Goal: Navigation & Orientation: Find specific page/section

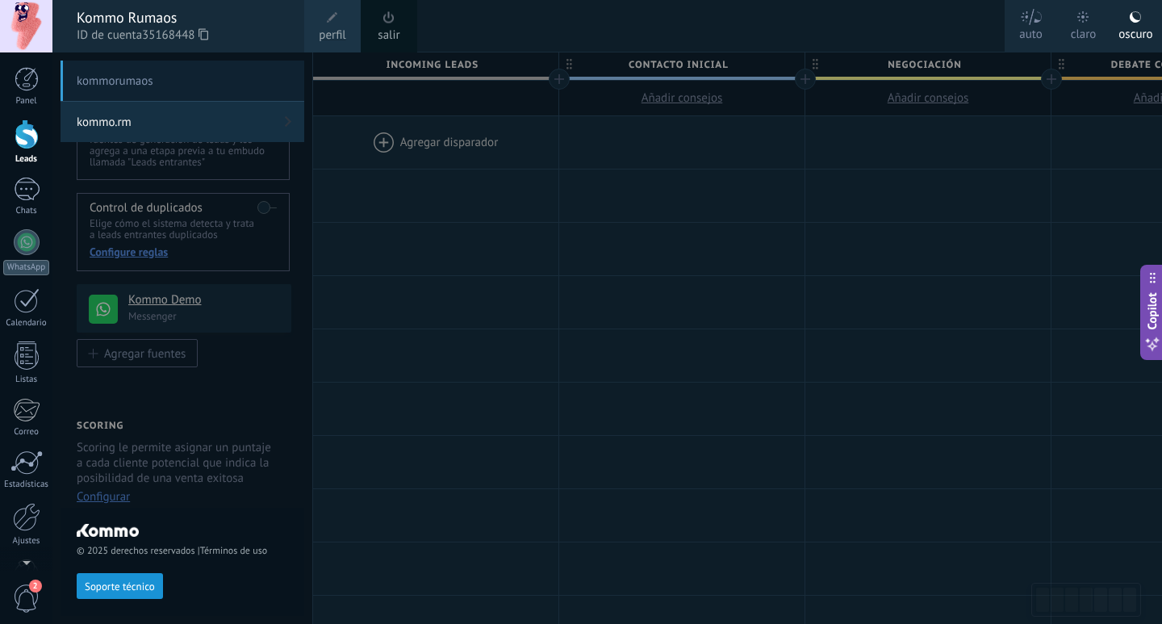
click at [137, 16] on div "Kommo Rumaos" at bounding box center [182, 18] width 211 height 18
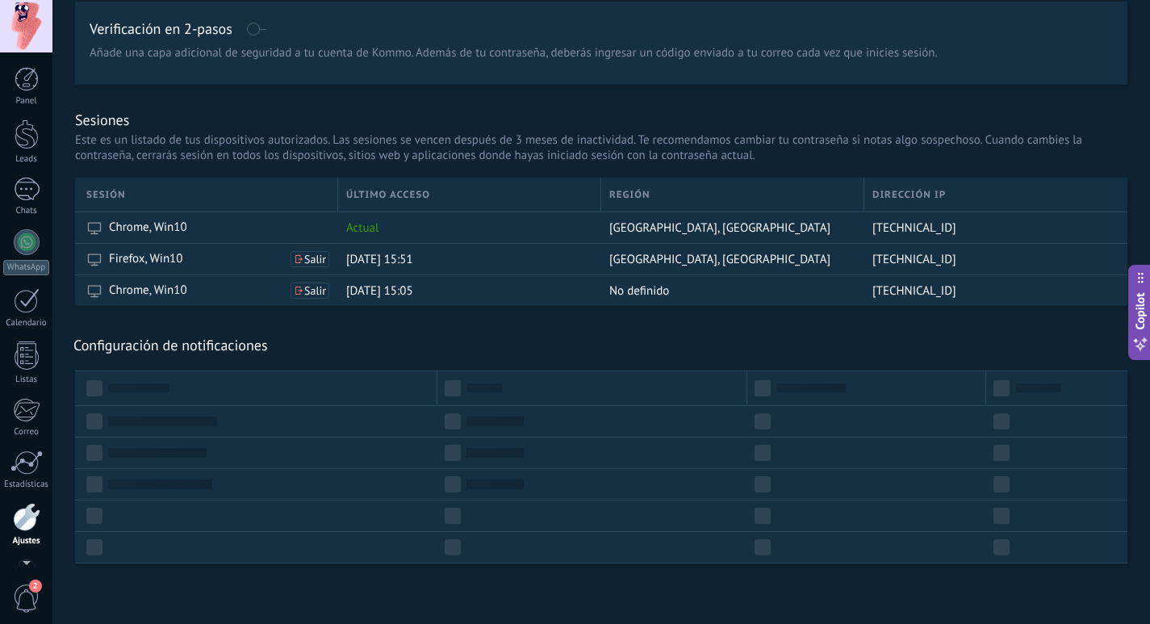
scroll to position [48, 0]
click at [760, 107] on div "Sesiones Este es un listado de tus dispositivos autorizados. Las sesiones se ve…" at bounding box center [601, 131] width 1052 height 93
